Goal: Task Accomplishment & Management: Complete application form

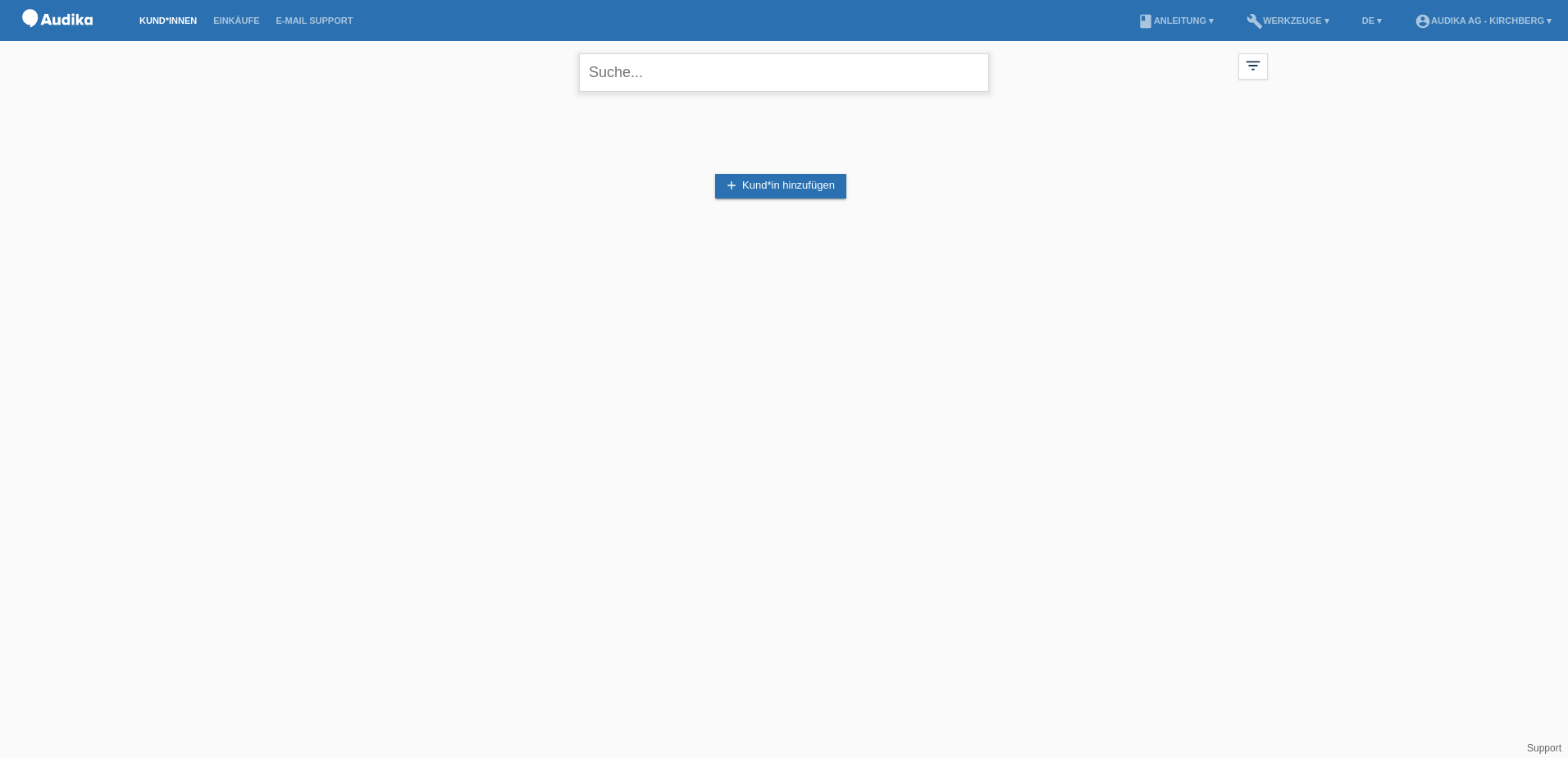
click at [684, 62] on input "text" at bounding box center [784, 73] width 410 height 38
click at [778, 182] on link "add Kund*in hinzufügen" at bounding box center [780, 186] width 131 height 24
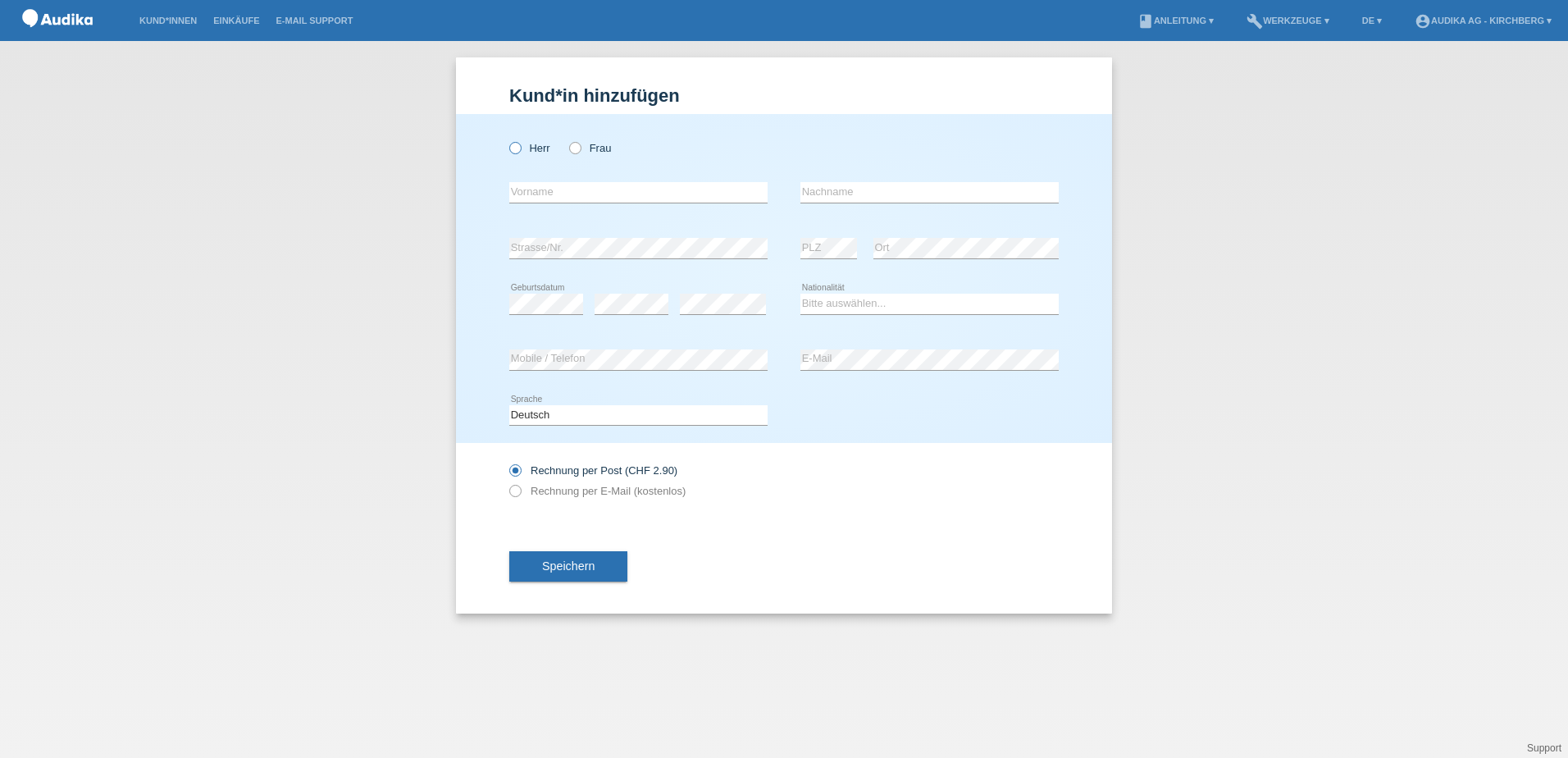
click at [507, 140] on icon at bounding box center [507, 140] width 0 height 0
click at [515, 145] on input "Herr" at bounding box center [514, 147] width 11 height 11
radio input "true"
click at [542, 192] on input "text" at bounding box center [638, 192] width 258 height 21
type input "Ueli"
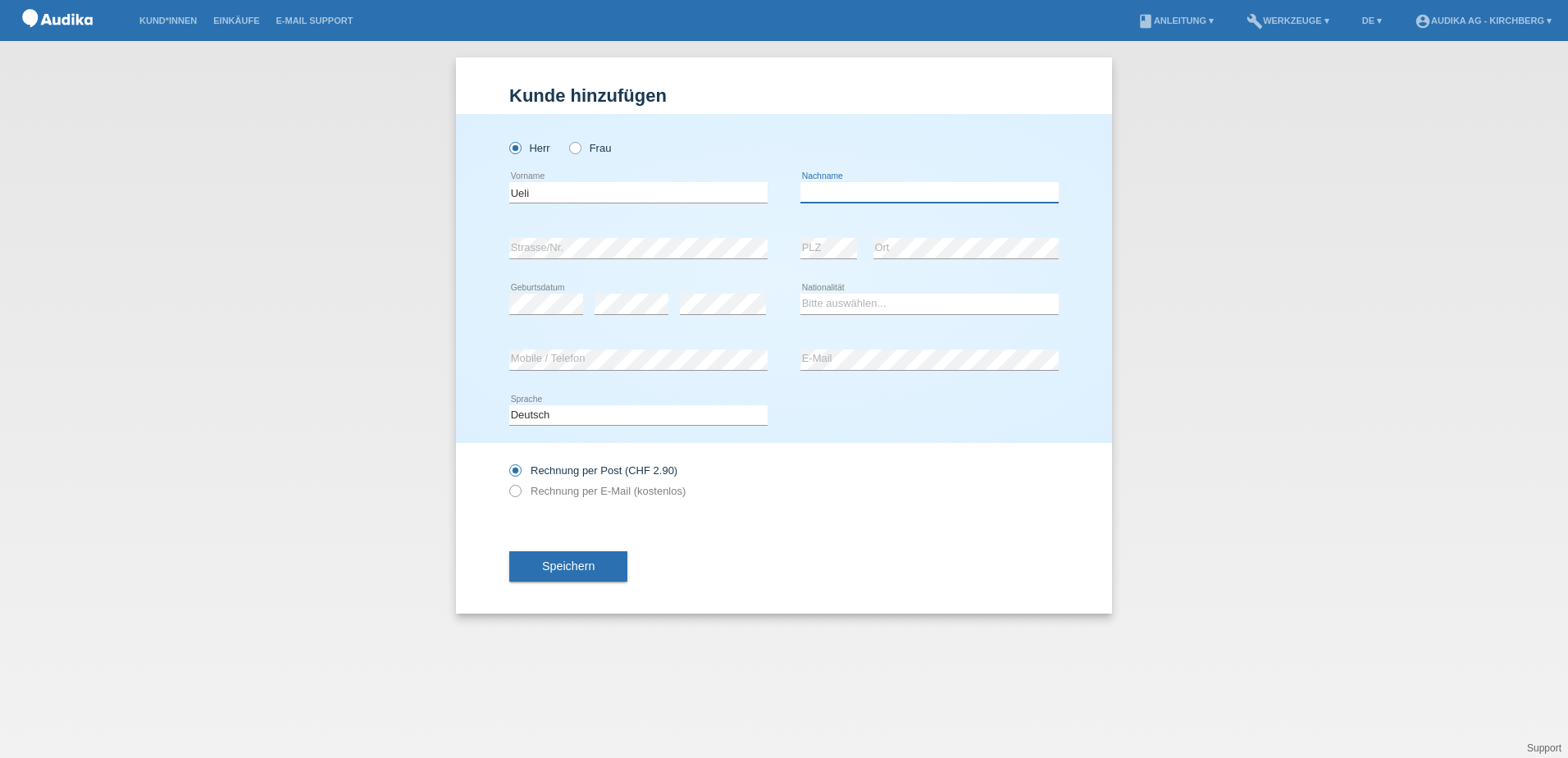
type input "Bürki"
click at [841, 304] on select "Bitte auswählen... Schweiz Deutschland Liechtenstein Österreich ------------ Af…" at bounding box center [929, 304] width 258 height 20
select select "CH"
click at [800, 294] on select "Bitte auswählen... Schweiz Deutschland Liechtenstein Österreich ------------ Af…" at bounding box center [929, 304] width 258 height 20
click at [597, 566] on button "Speichern" at bounding box center [568, 566] width 118 height 31
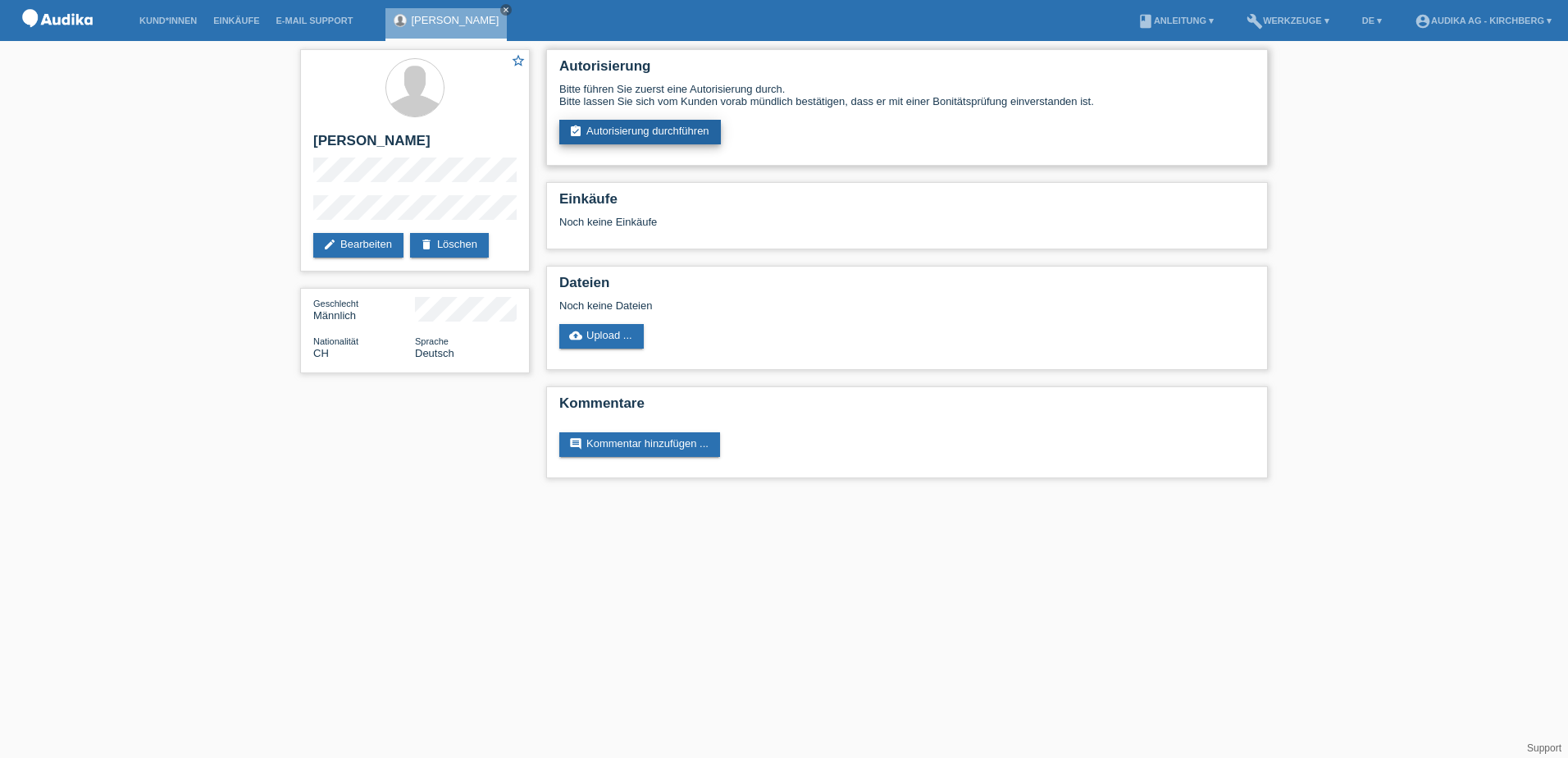
click at [702, 125] on link "assignment_turned_in Autorisierung durchführen" at bounding box center [640, 131] width 161 height 24
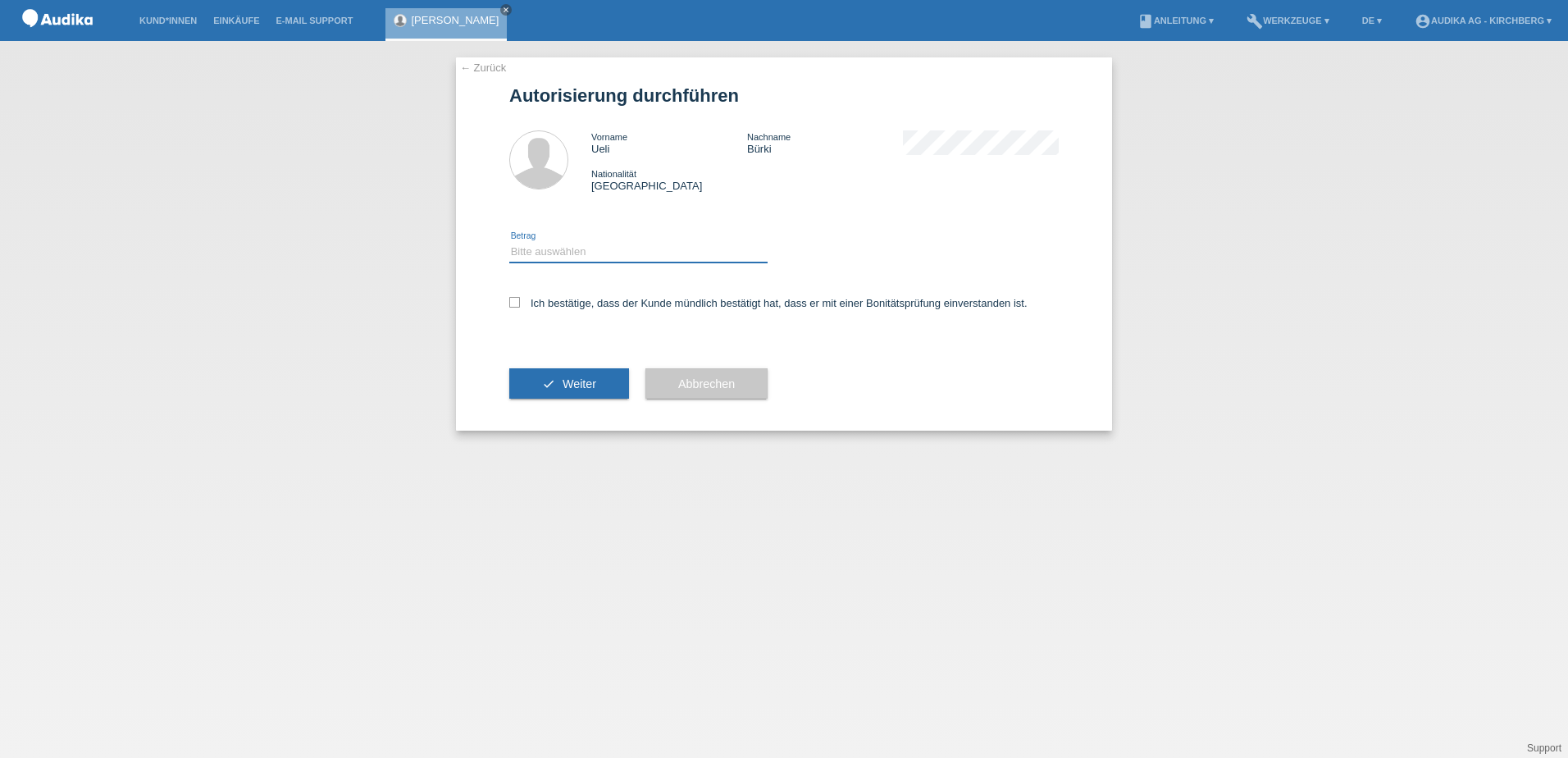
click at [548, 244] on select "Bitte auswählen CHF 1.00 - CHF 499.00 CHF 500.00 - CHF 1'999.00 CHF 2'000.00 - …" at bounding box center [638, 252] width 258 height 20
select select "3"
click at [509, 242] on select "Bitte auswählen CHF 1.00 - CHF 499.00 CHF 500.00 - CHF 1'999.00 CHF 2'000.00 - …" at bounding box center [638, 252] width 258 height 20
click at [518, 300] on icon at bounding box center [514, 302] width 11 height 11
click at [518, 300] on input "Ich bestätige, dass der Kunde mündlich bestätigt hat, dass er mit einer Bonität…" at bounding box center [514, 302] width 11 height 11
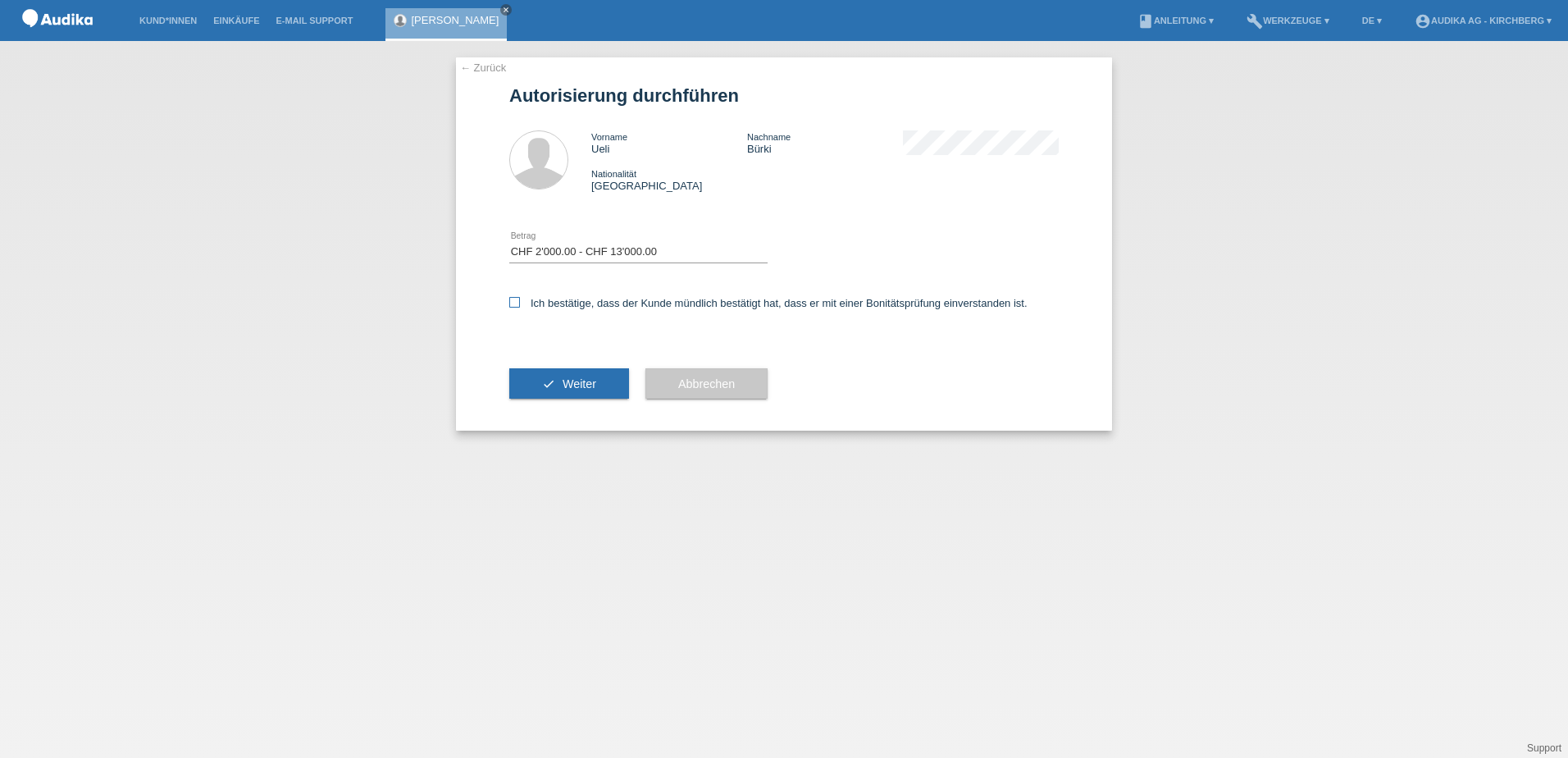
checkbox input "true"
click at [559, 383] on button "check Weiter" at bounding box center [569, 383] width 120 height 31
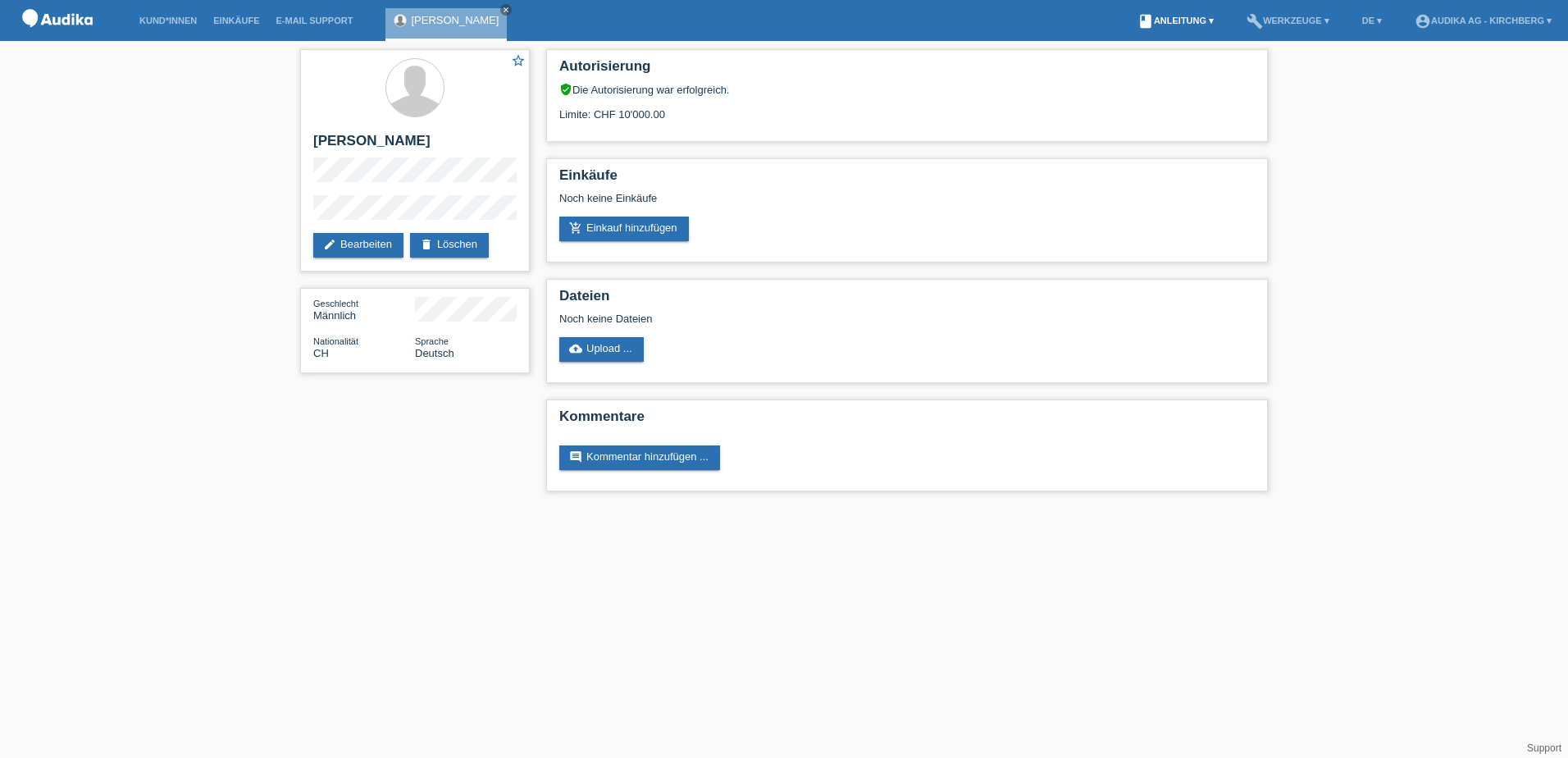
click at [1198, 20] on link "book Anleitung ▾" at bounding box center [1175, 21] width 93 height 10
click at [637, 170] on h2 "Einkäufe" at bounding box center [907, 179] width 696 height 24
click at [587, 226] on link "add_shopping_cart Einkauf hinzufügen" at bounding box center [624, 228] width 130 height 24
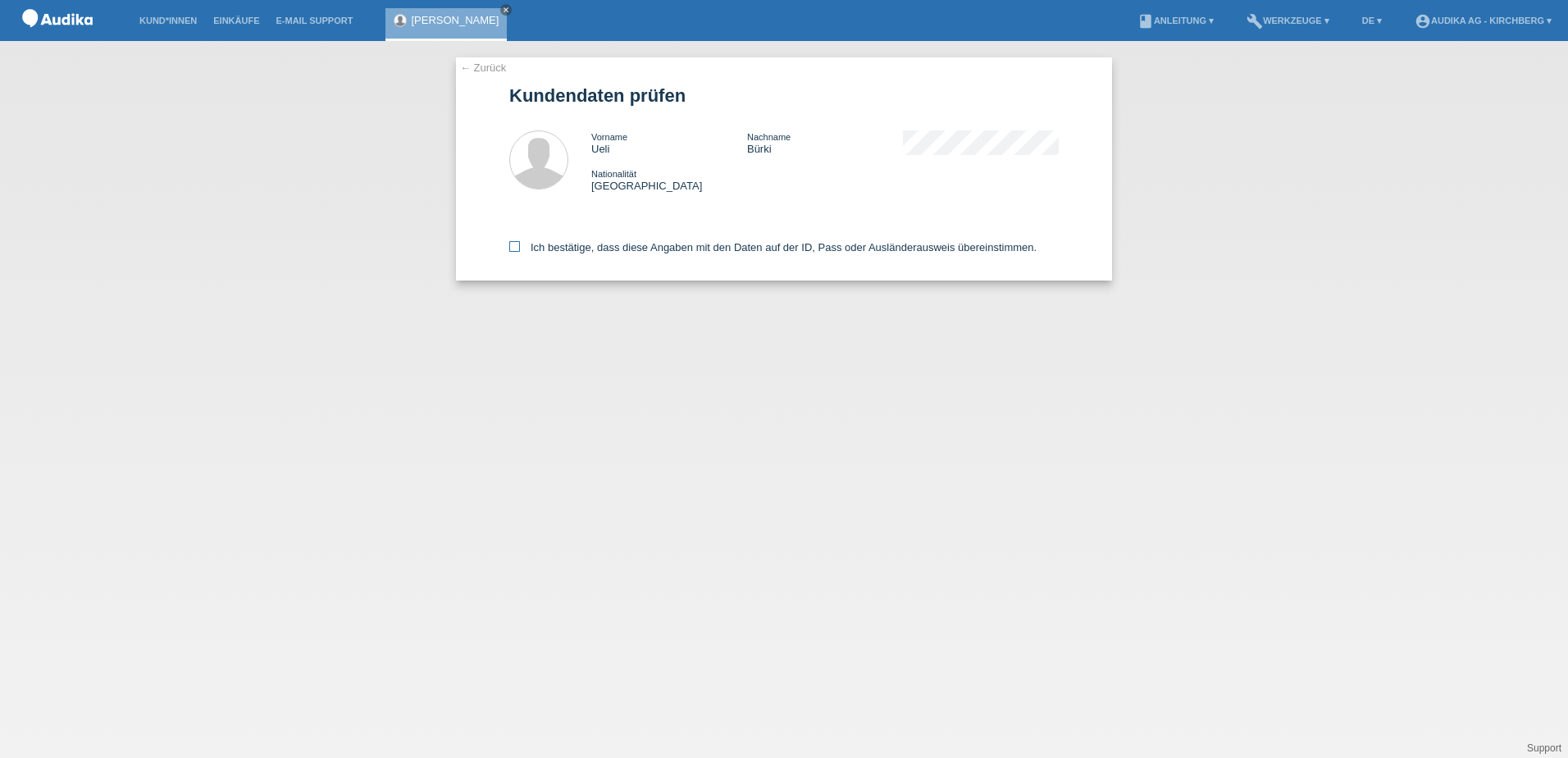
click at [512, 246] on icon at bounding box center [514, 246] width 11 height 11
click at [512, 246] on input "Ich bestätige, dass diese Angaben mit den Daten auf der ID, Pass oder Ausländer…" at bounding box center [514, 246] width 11 height 11
checkbox input "true"
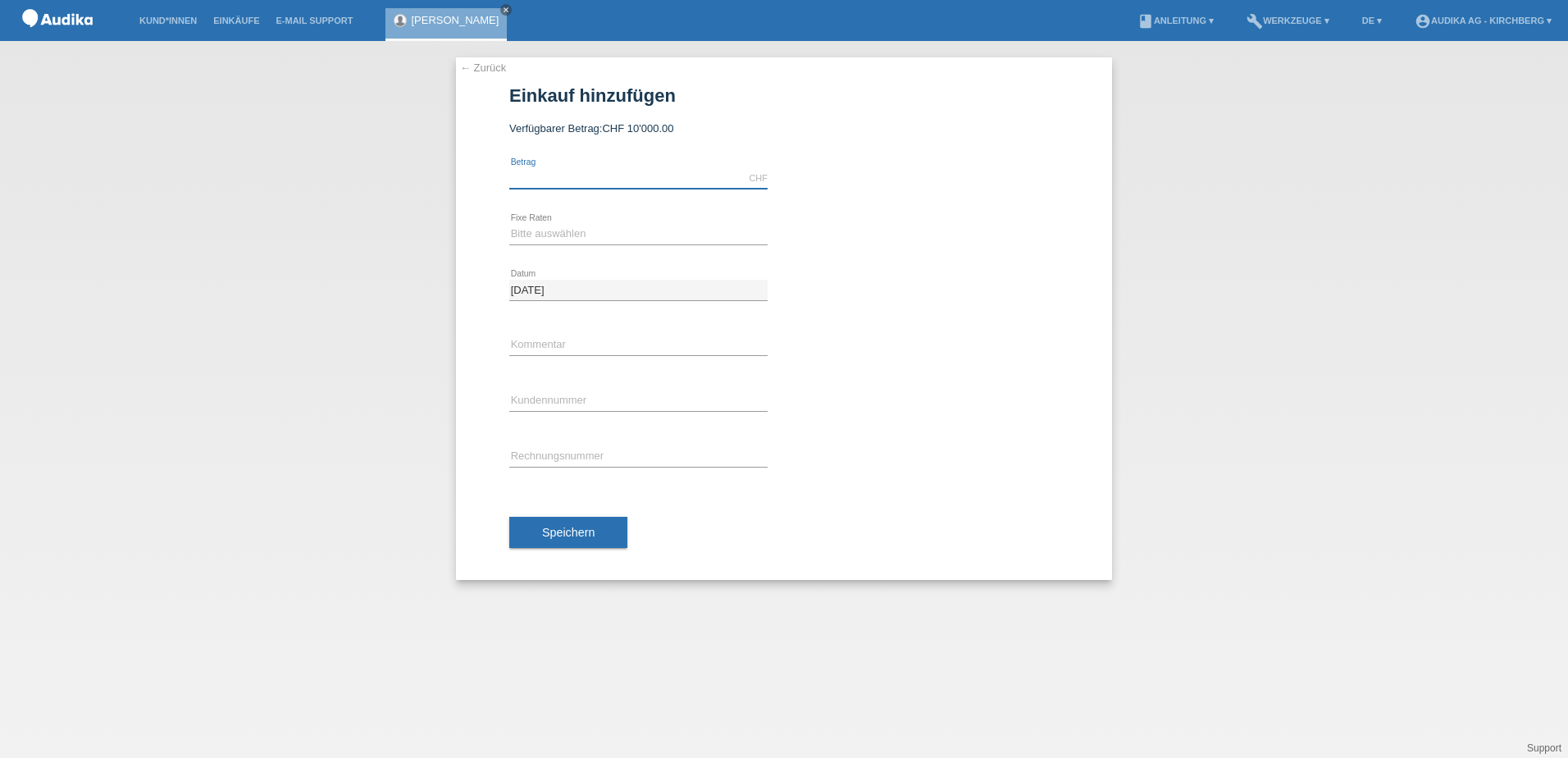
click at [558, 175] on input "text" at bounding box center [638, 178] width 258 height 21
type input "6199.00"
click at [526, 240] on select "Bitte auswählen 12 Raten 24 Raten" at bounding box center [638, 234] width 258 height 20
select select "177"
click at [509, 224] on select "Bitte auswählen 12 Raten 24 Raten" at bounding box center [638, 234] width 258 height 20
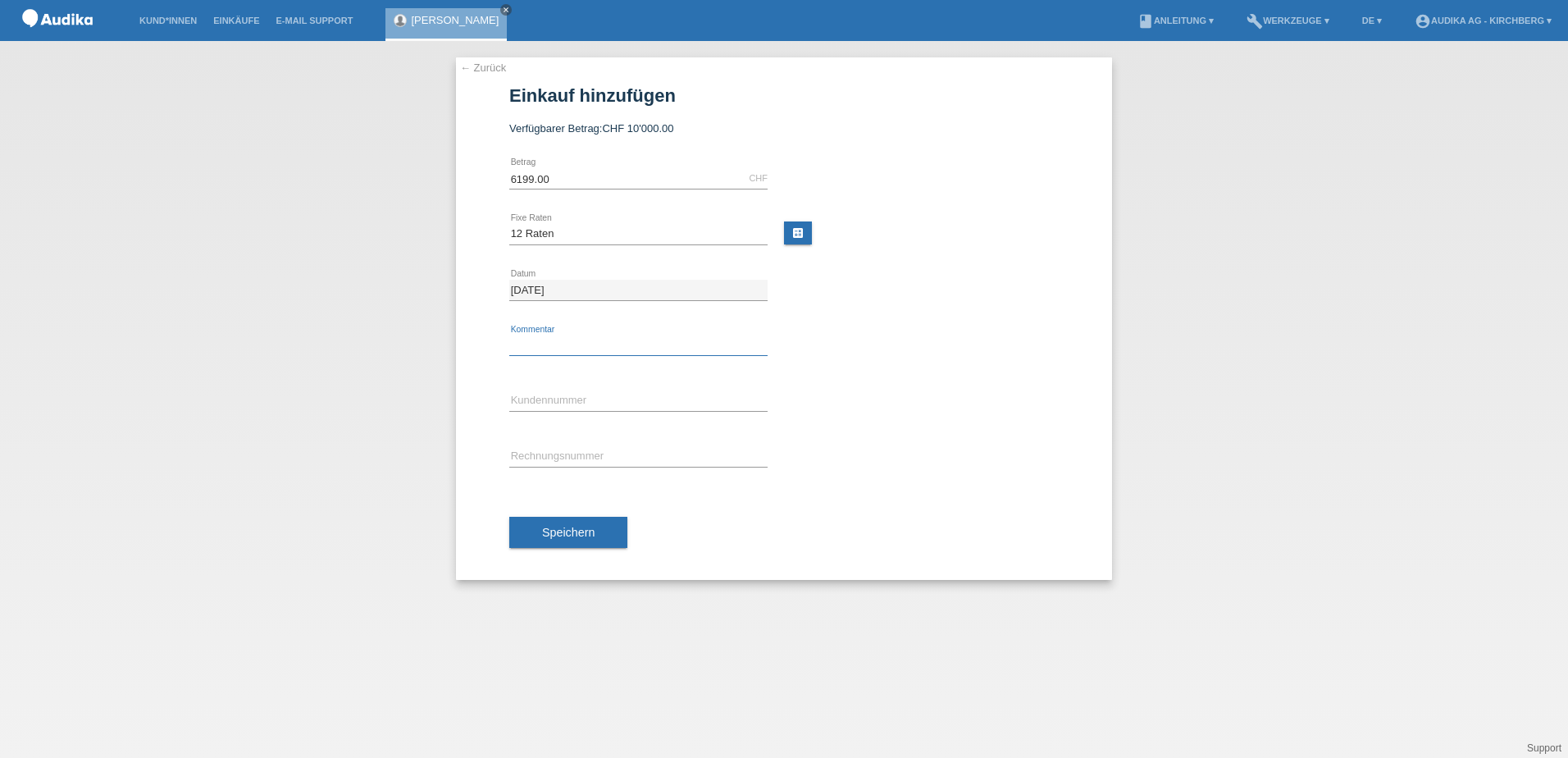
click at [554, 354] on input "text" at bounding box center [638, 346] width 258 height 21
click at [548, 397] on input "C" at bounding box center [638, 402] width 258 height 21
paste input "12198455"
type input "C12198455"
click at [566, 540] on button "Speichern" at bounding box center [568, 532] width 118 height 31
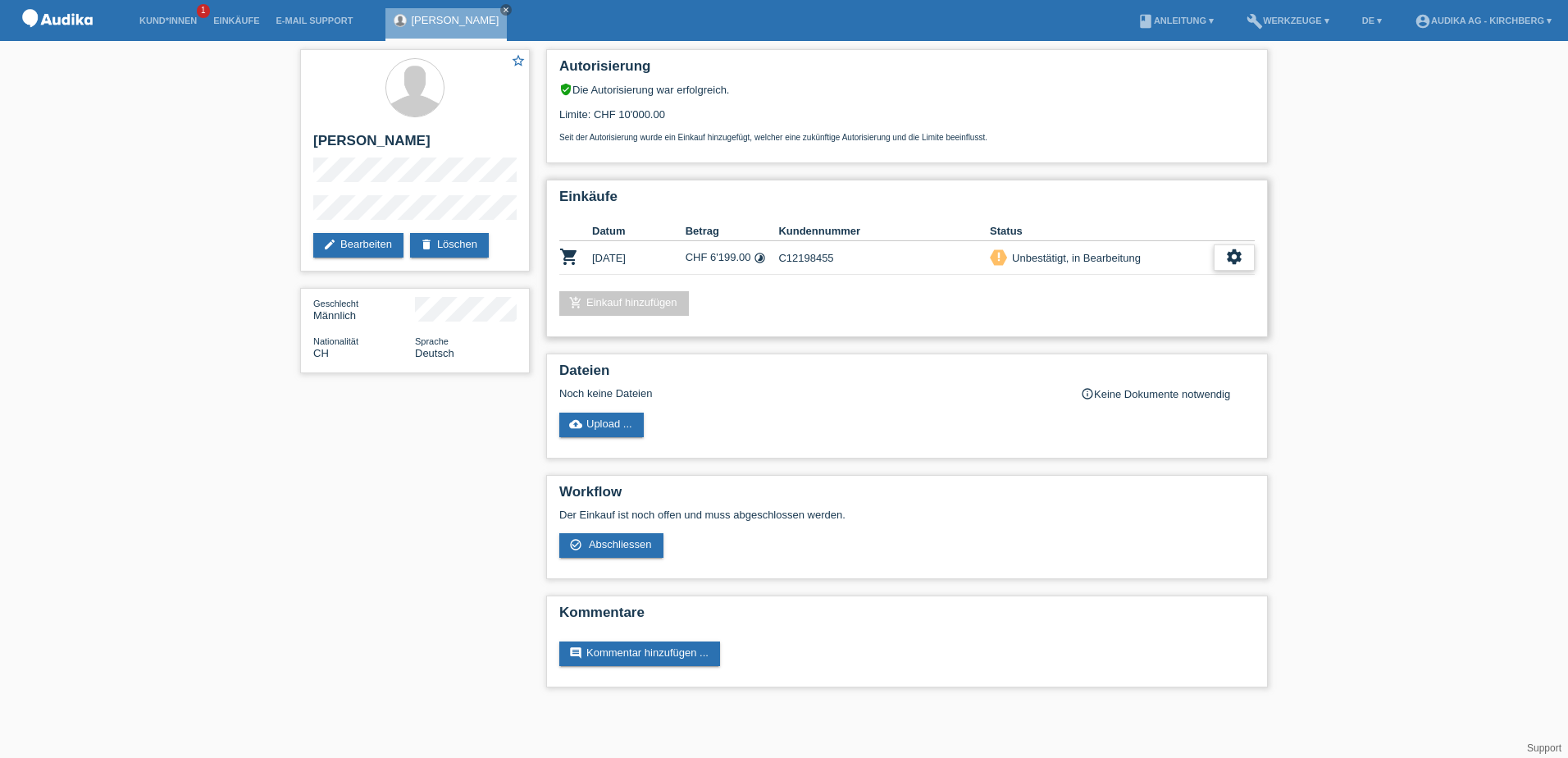
click at [1229, 258] on icon "settings" at bounding box center [1234, 257] width 18 height 18
click at [1102, 332] on span "Abschliessen" at bounding box center [1104, 332] width 68 height 20
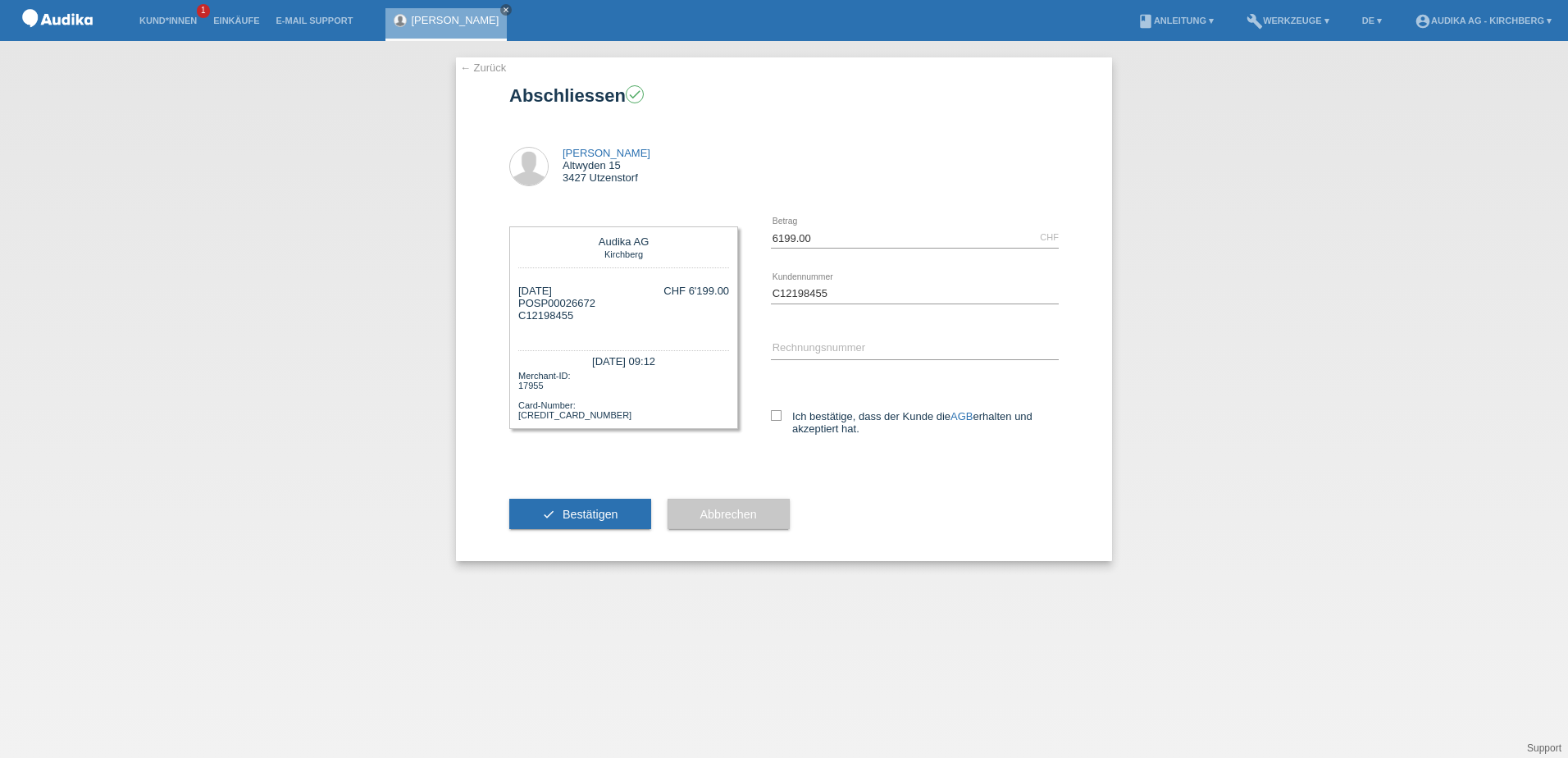
drag, startPoint x: 534, startPoint y: 302, endPoint x: 607, endPoint y: 304, distance: 73.0
click at [607, 304] on div "[DATE] POSP00026672 C12198455 CHF 6'199.00" at bounding box center [624, 309] width 211 height 49
copy div "SP00026672"
click at [809, 349] on input "SOI" at bounding box center [915, 349] width 288 height 21
paste input "000348"
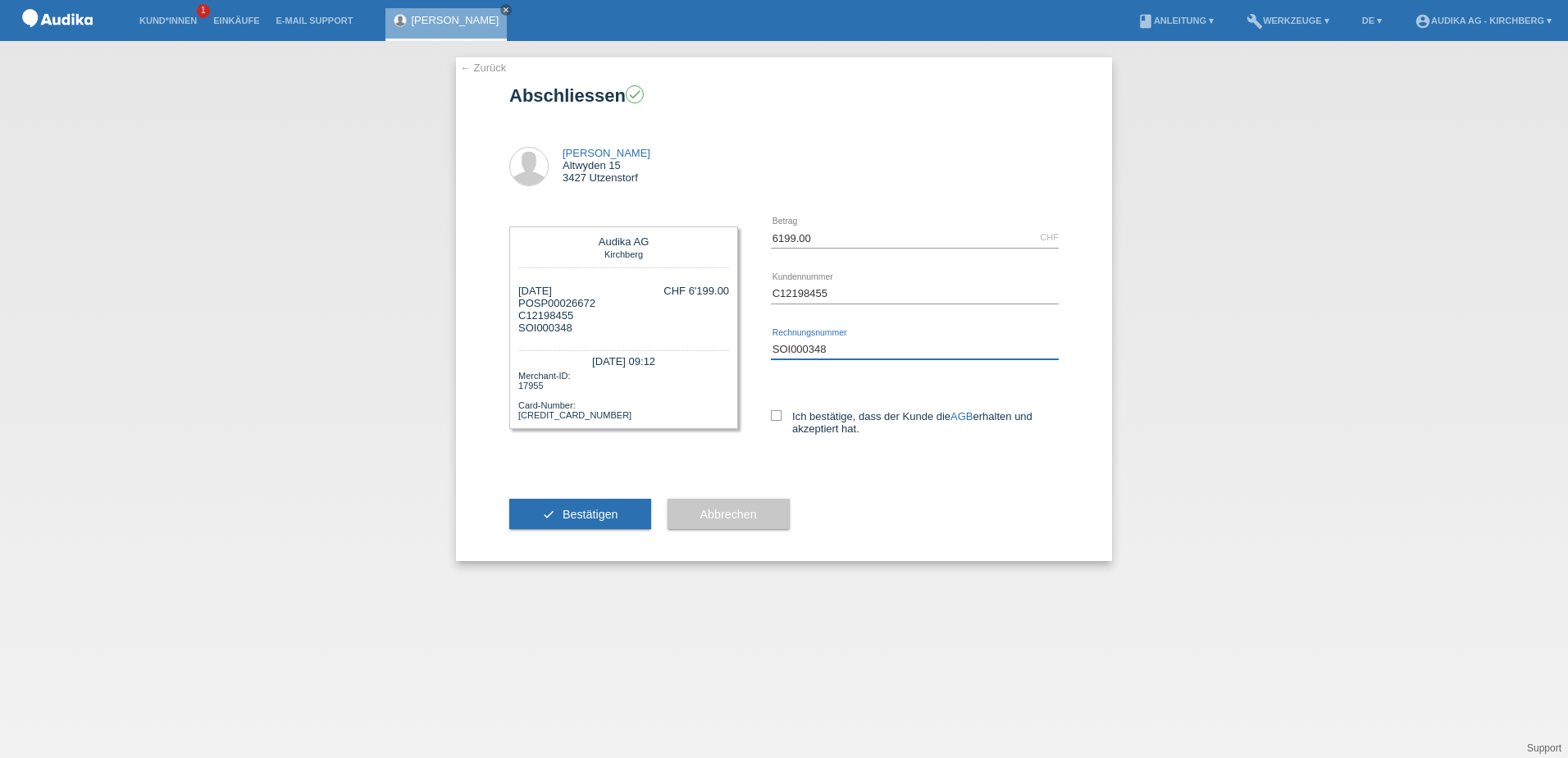
type input "SOI000348"
click at [781, 414] on icon at bounding box center [776, 415] width 11 height 11
click at [781, 414] on input "Ich bestätige, dass der Kunde die AGB erhalten und akzeptiert hat." at bounding box center [776, 415] width 11 height 11
checkbox input "true"
click at [613, 507] on button "check Bestätigen" at bounding box center [580, 514] width 142 height 31
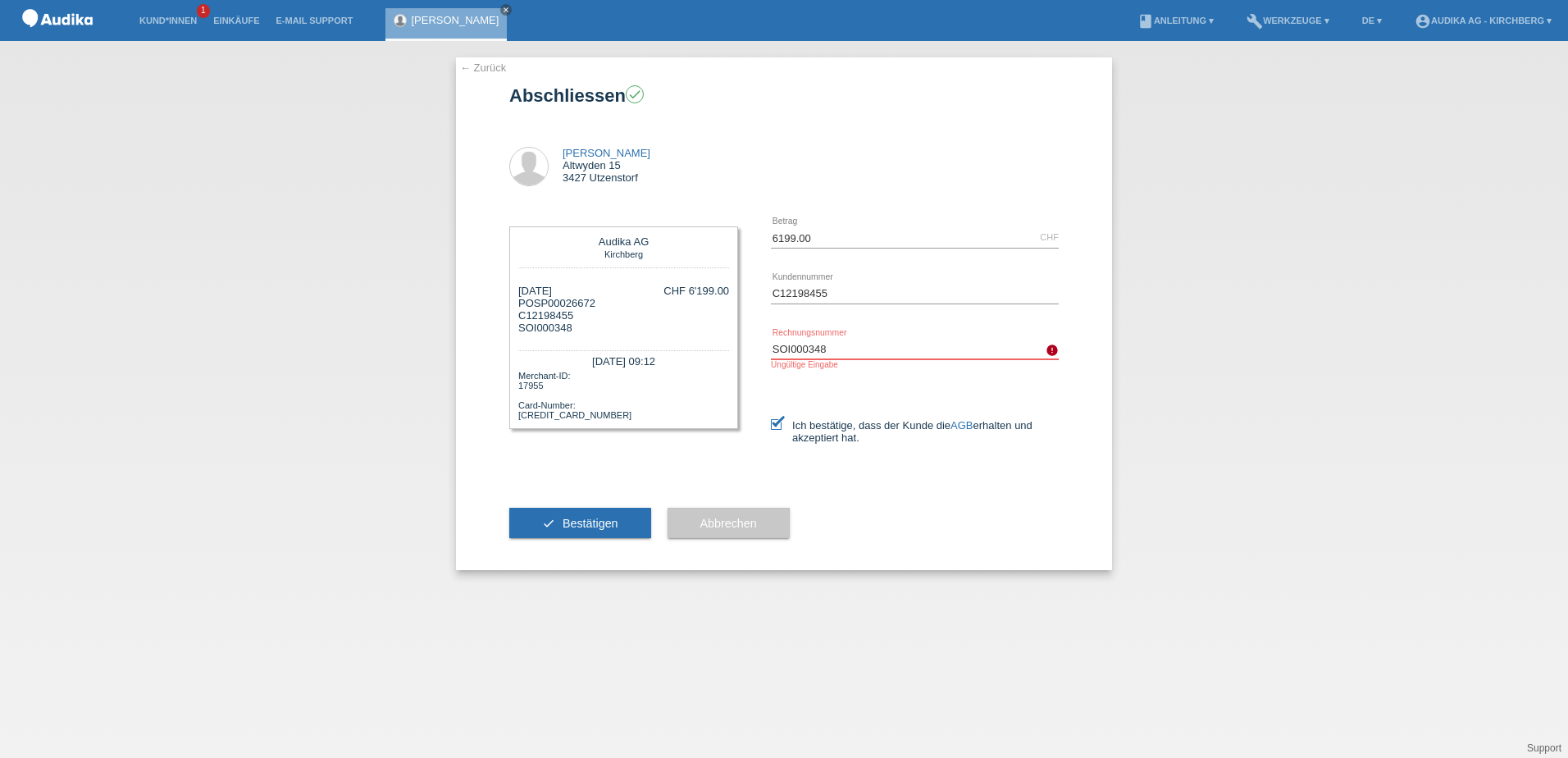
click at [856, 352] on input "SOI000348" at bounding box center [915, 349] width 288 height 21
drag, startPoint x: 854, startPoint y: 353, endPoint x: 682, endPoint y: 354, distance: 172.0
click at [682, 354] on div "Audika AG Kirchberg 27.08.2025 POSP00026672 C12198455 SOI000348" at bounding box center [784, 343] width 549 height 266
paste input "SOI000348503"
type input "SOI000348503"
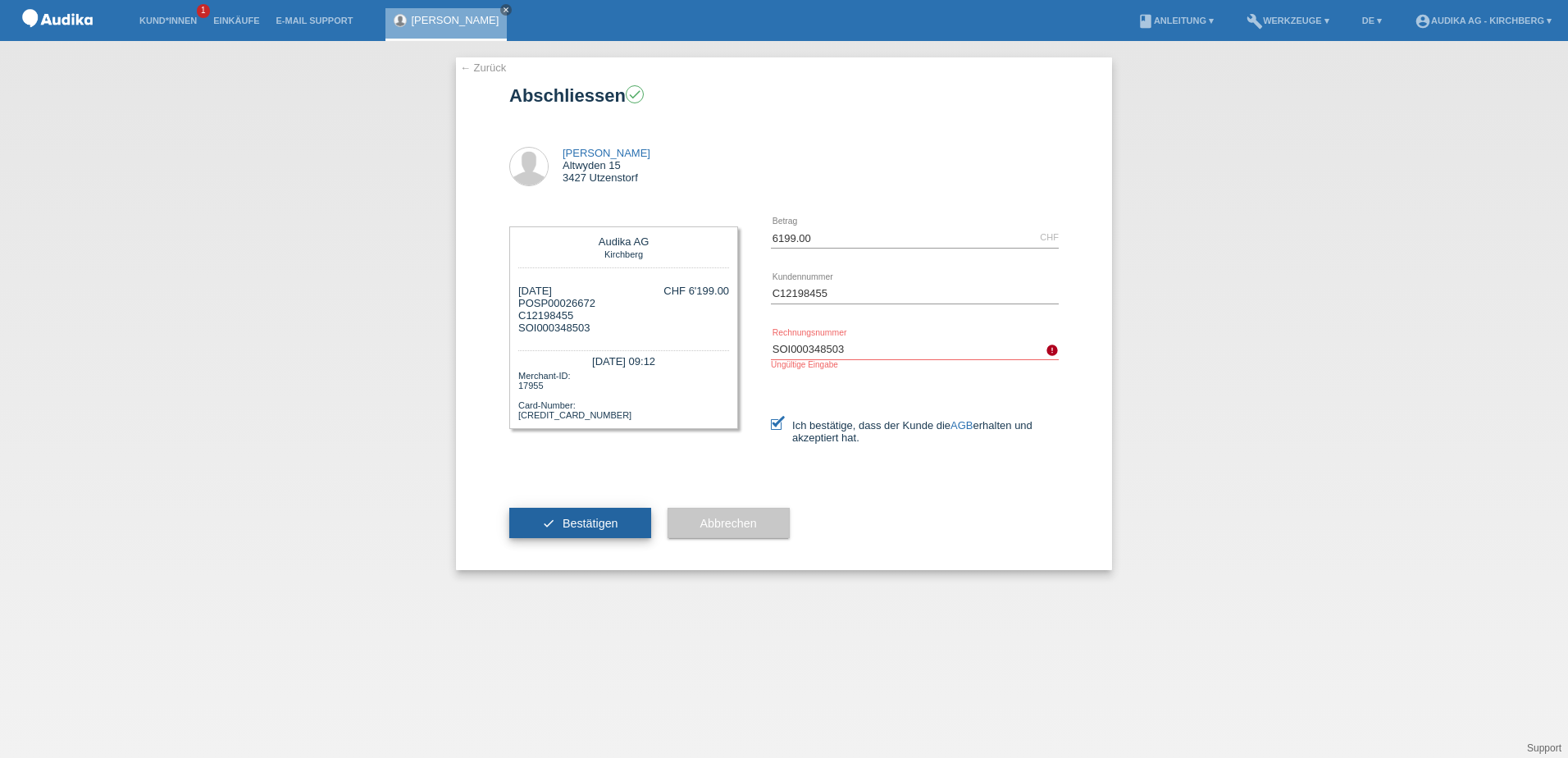
click at [599, 525] on span "Bestätigen" at bounding box center [590, 524] width 56 height 13
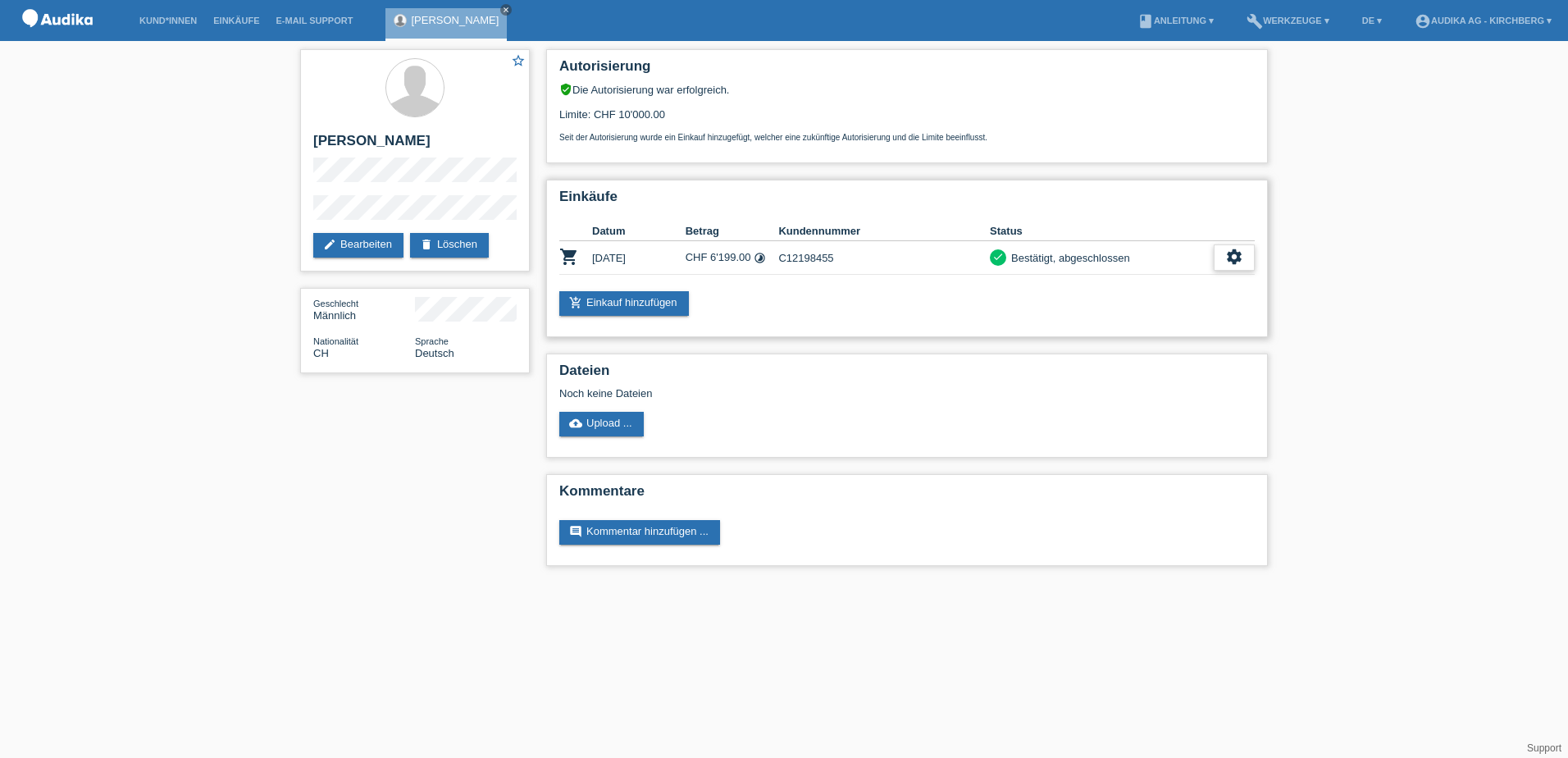
click at [1229, 256] on icon "settings" at bounding box center [1234, 257] width 18 height 18
drag, startPoint x: 1229, startPoint y: 256, endPoint x: 1157, endPoint y: 333, distance: 105.4
click at [1157, 333] on span "Finanzierungsdetails herunterladen" at bounding box center [1144, 332] width 171 height 20
